Goal: Information Seeking & Learning: Find specific page/section

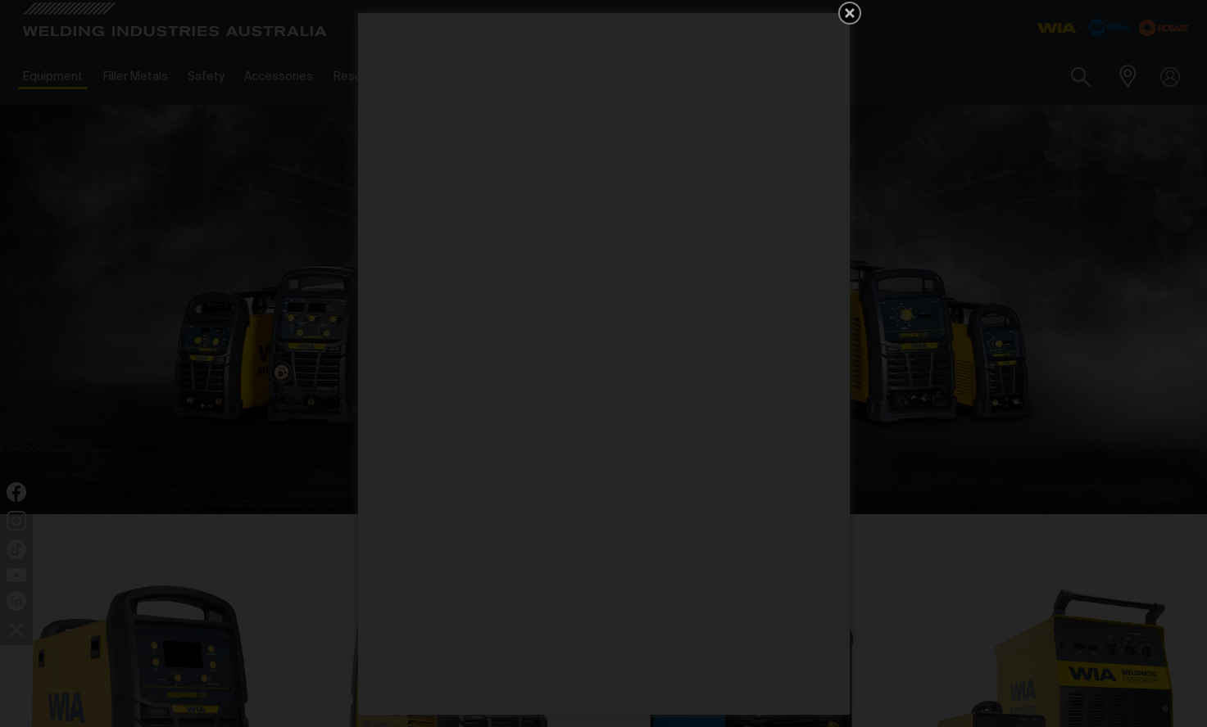
click at [855, 11] on icon "Get 5 WIA Welding Guides Free!" at bounding box center [850, 13] width 20 height 20
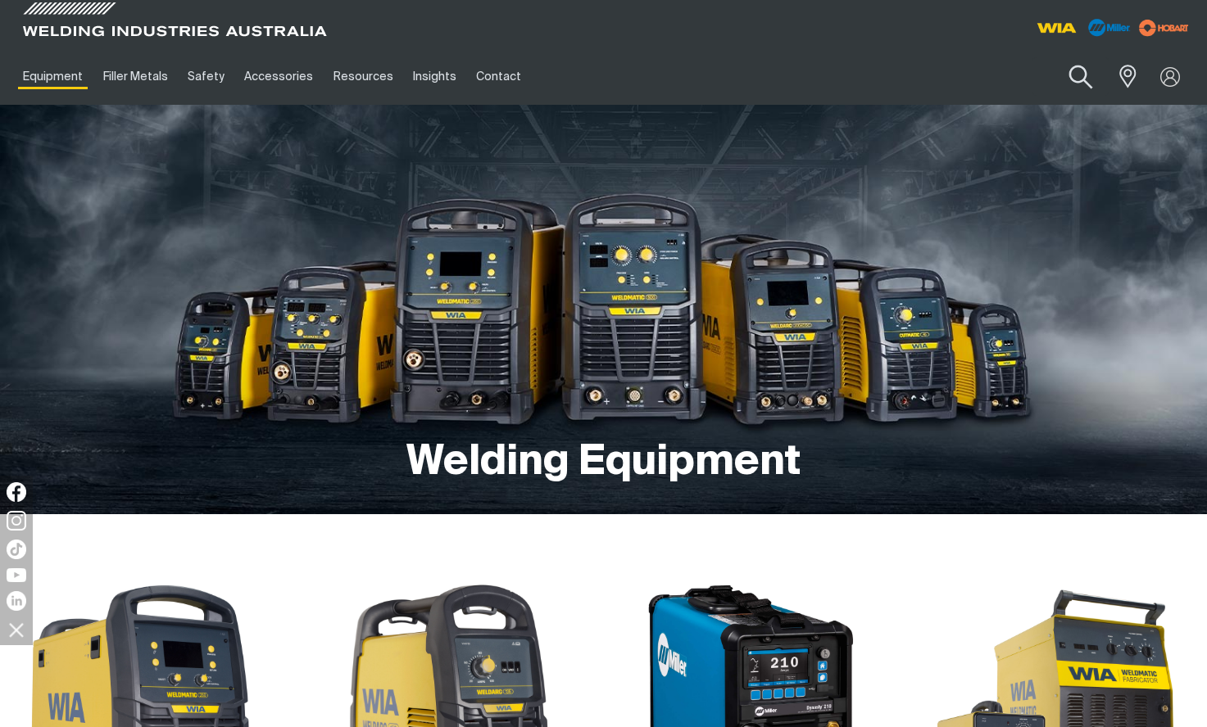
click at [1068, 66] on button "Search products" at bounding box center [1081, 77] width 66 height 47
click at [977, 85] on input "Search" at bounding box center [981, 76] width 252 height 37
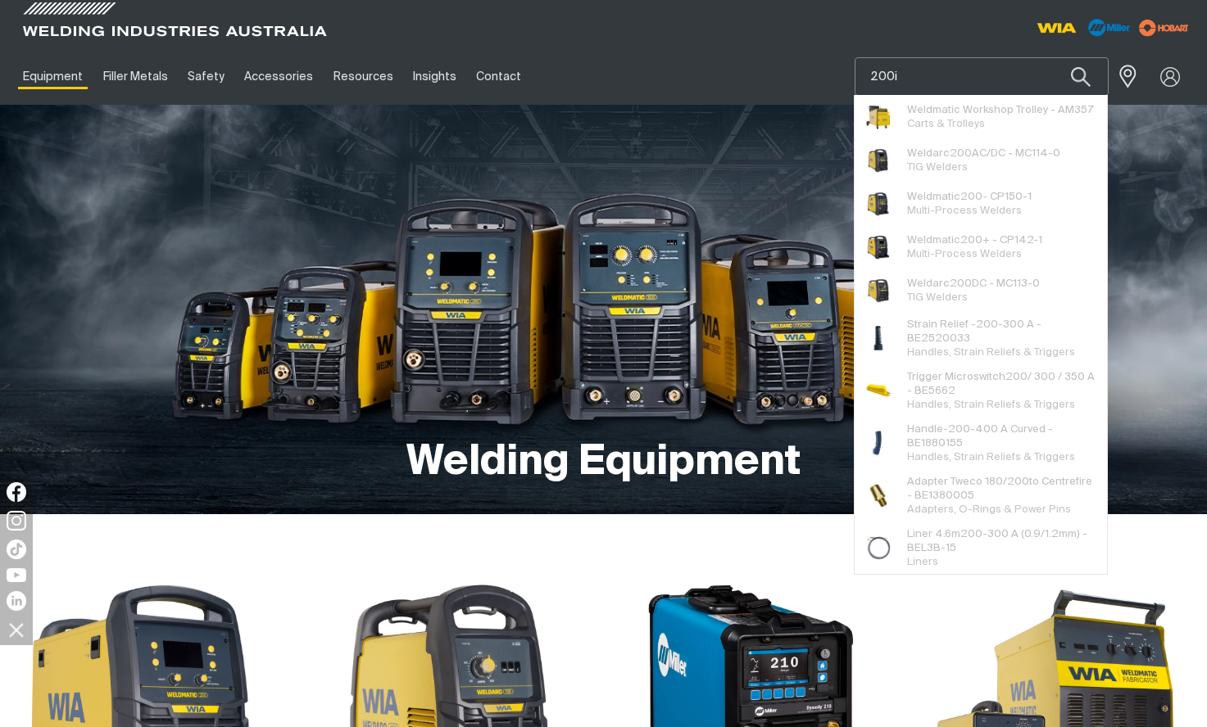
type input "200i"
click at [1053, 57] on button "Search products" at bounding box center [1081, 76] width 56 height 38
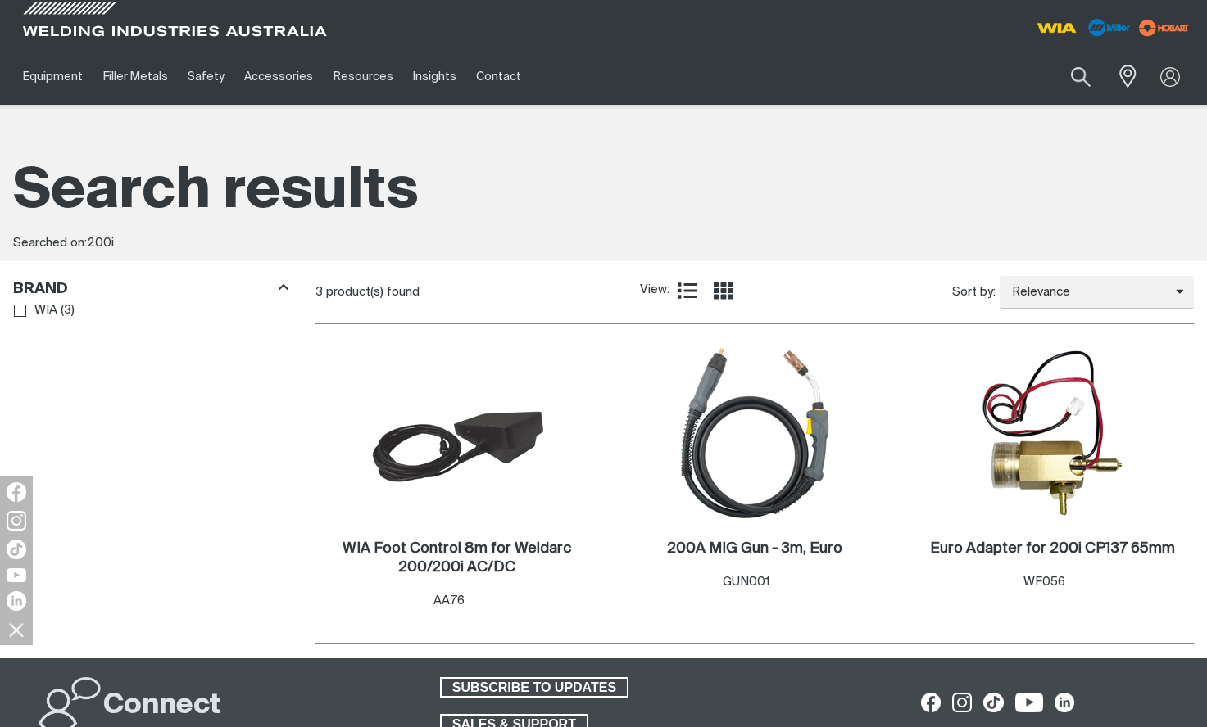
click at [680, 291] on icon "Product list controls" at bounding box center [687, 291] width 20 height 16
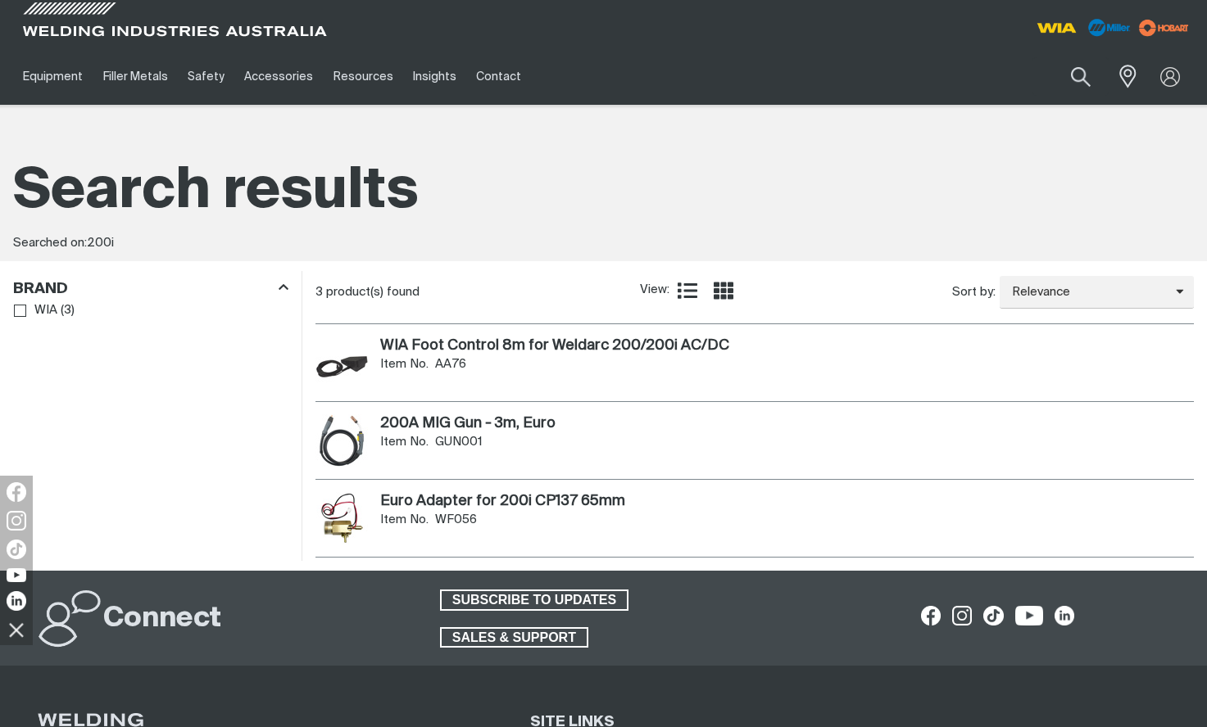
click at [718, 294] on icon "Product list controls" at bounding box center [723, 291] width 20 height 20
